Goal: Task Accomplishment & Management: Manage account settings

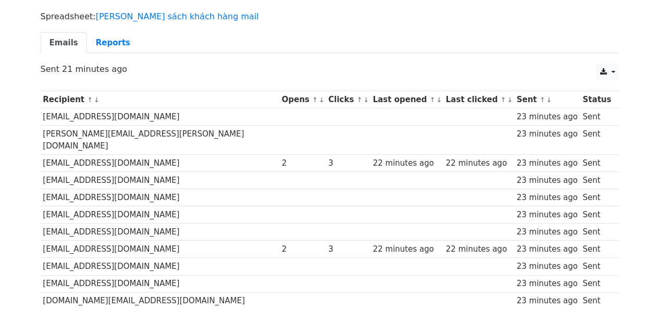
scroll to position [131, 0]
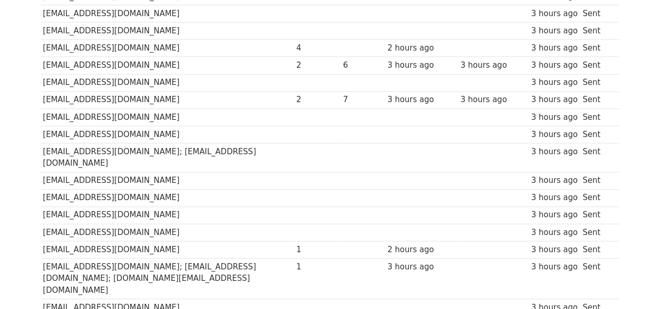
scroll to position [548, 0]
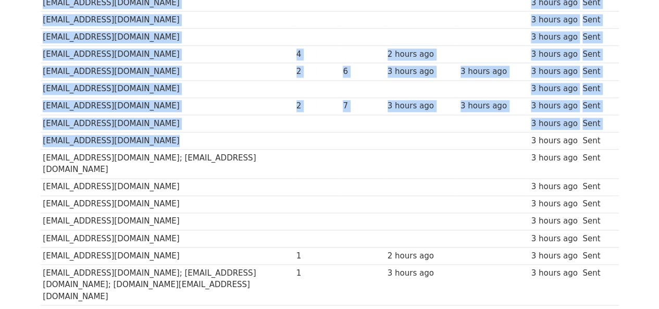
drag, startPoint x: 385, startPoint y: 115, endPoint x: 419, endPoint y: 114, distance: 33.9
click at [419, 114] on body "MergeMail Campaigns Templates Reports Open Gmail Daily emails left: 0 Help tyle…" at bounding box center [329, 30] width 659 height 1156
click at [99, 97] on td "[EMAIL_ADDRESS][DOMAIN_NAME]" at bounding box center [167, 105] width 253 height 17
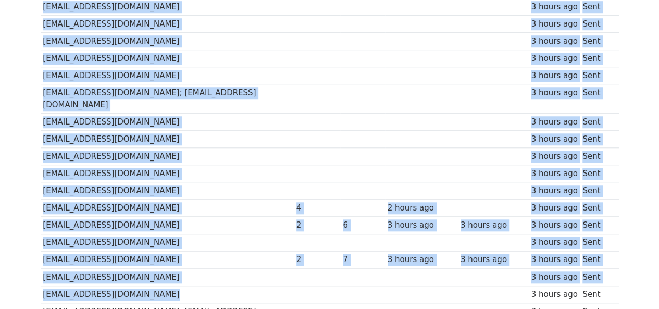
scroll to position [392, 0]
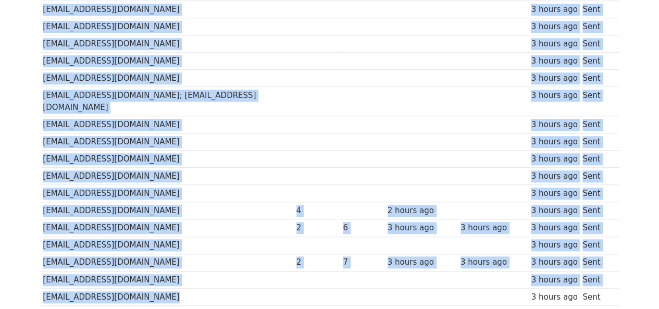
click at [294, 219] on td "[EMAIL_ADDRESS][DOMAIN_NAME]" at bounding box center [167, 227] width 253 height 17
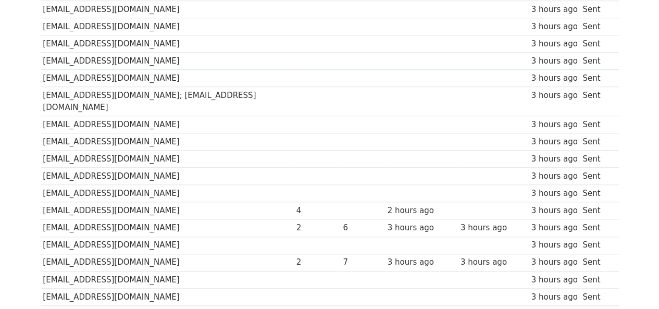
drag, startPoint x: 194, startPoint y: 203, endPoint x: 478, endPoint y: 218, distance: 284.8
click at [8, 219] on body "MergeMail Campaigns Templates Reports Open Gmail Daily emails left: 0 Help tyle…" at bounding box center [329, 238] width 659 height 1260
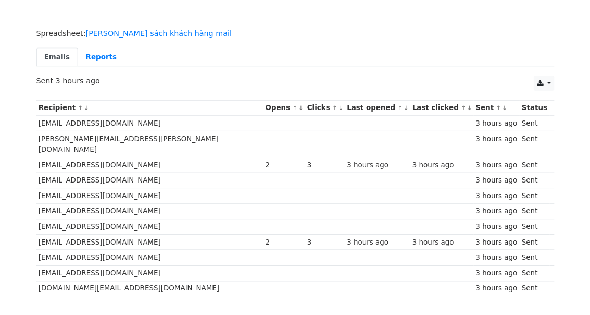
scroll to position [0, 0]
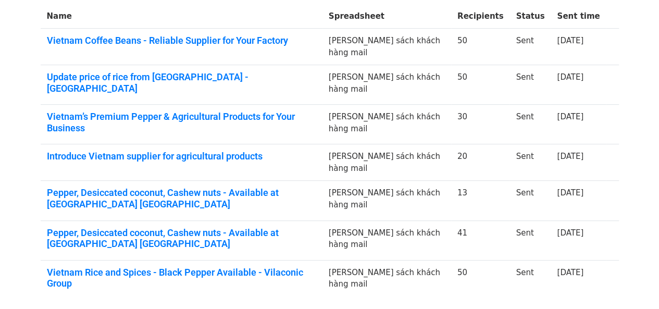
scroll to position [208, 0]
